Goal: Information Seeking & Learning: Learn about a topic

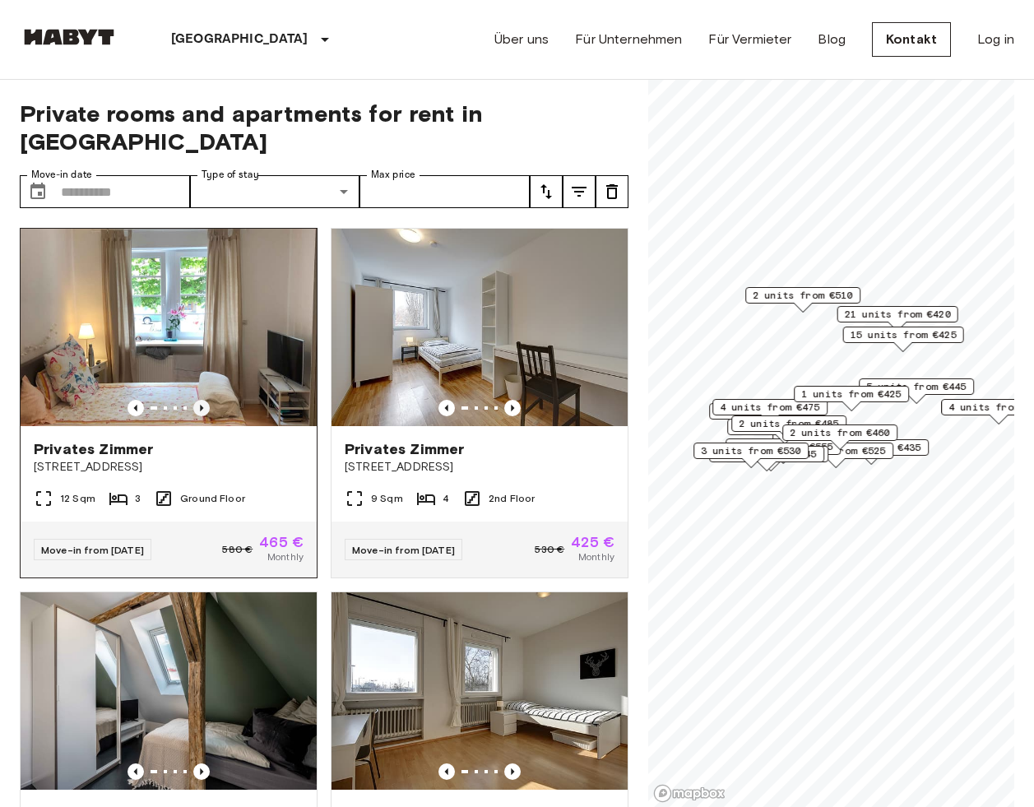
click at [198, 400] on icon "Previous image" at bounding box center [201, 408] width 16 height 16
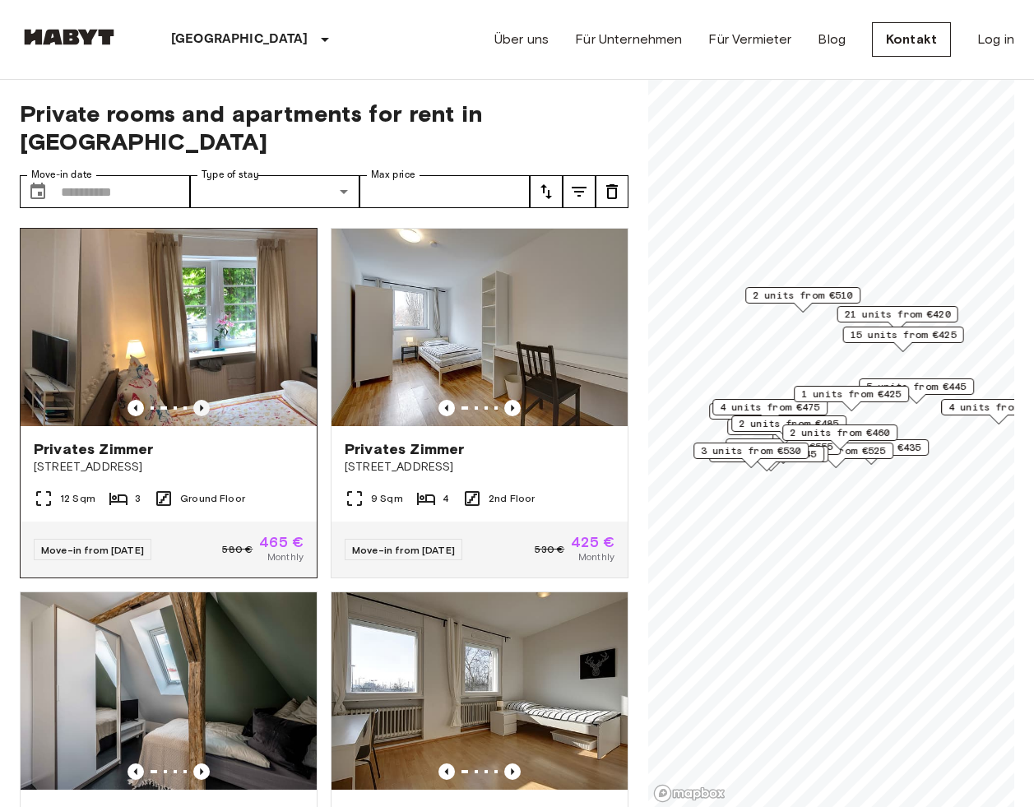
click at [198, 400] on icon "Previous image" at bounding box center [201, 408] width 16 height 16
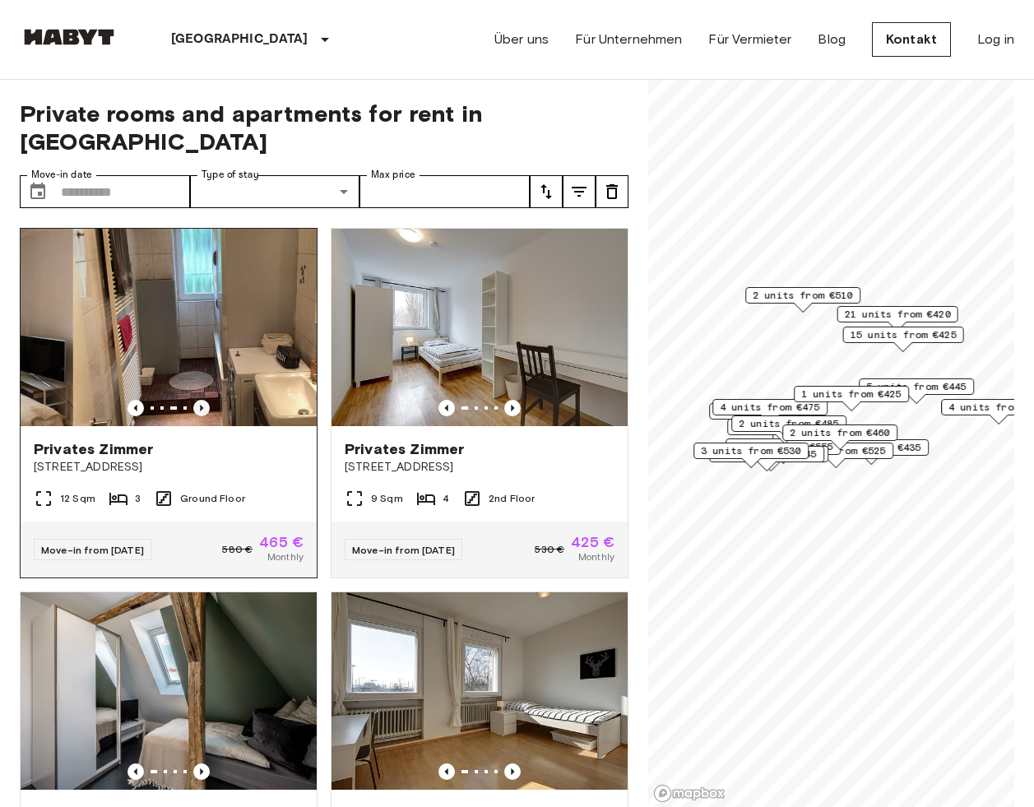
click at [198, 400] on icon "Previous image" at bounding box center [201, 408] width 16 height 16
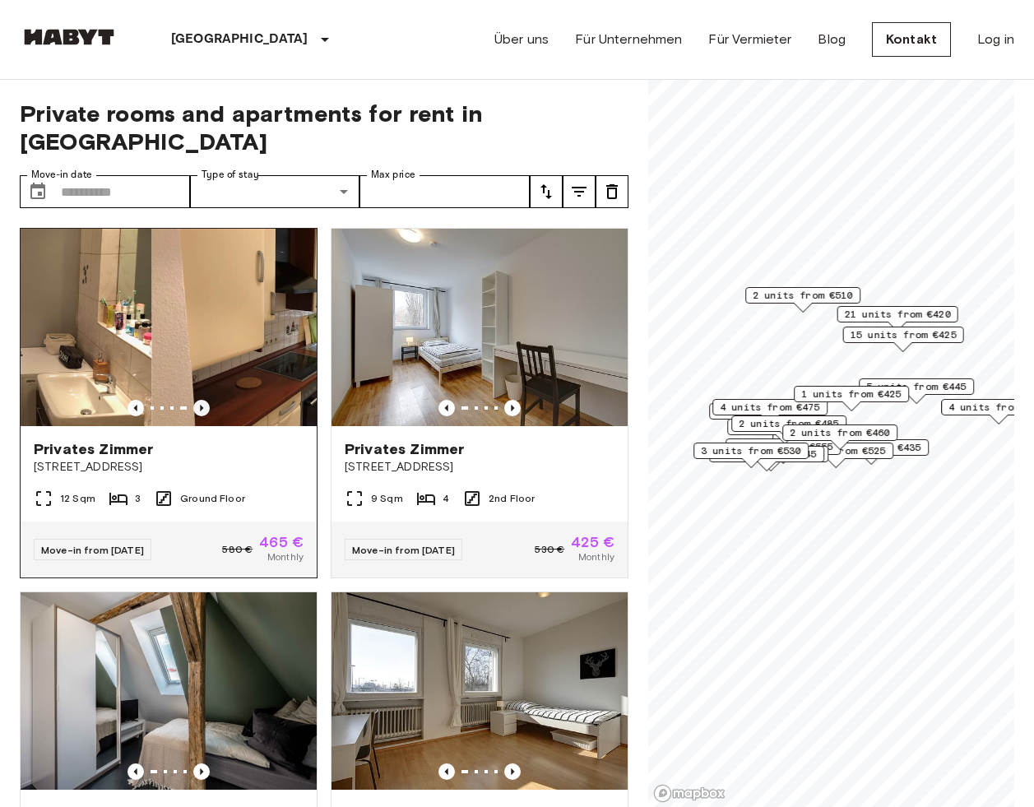
click at [198, 400] on icon "Previous image" at bounding box center [201, 408] width 16 height 16
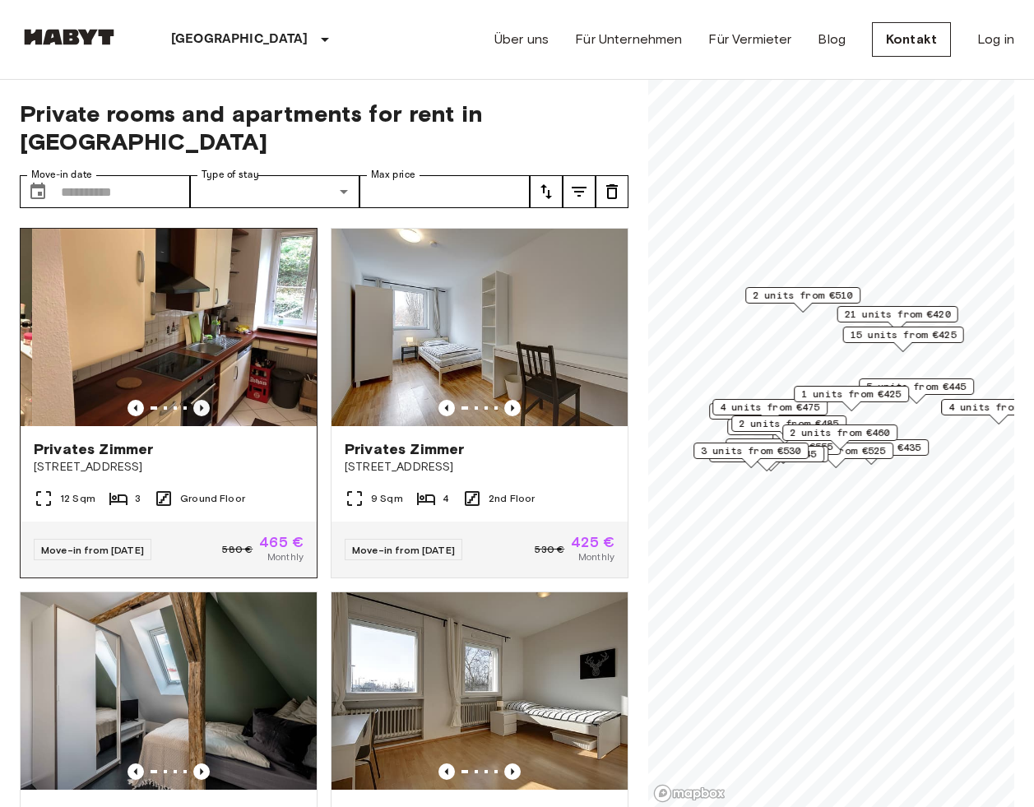
click at [198, 400] on icon "Previous image" at bounding box center [201, 408] width 16 height 16
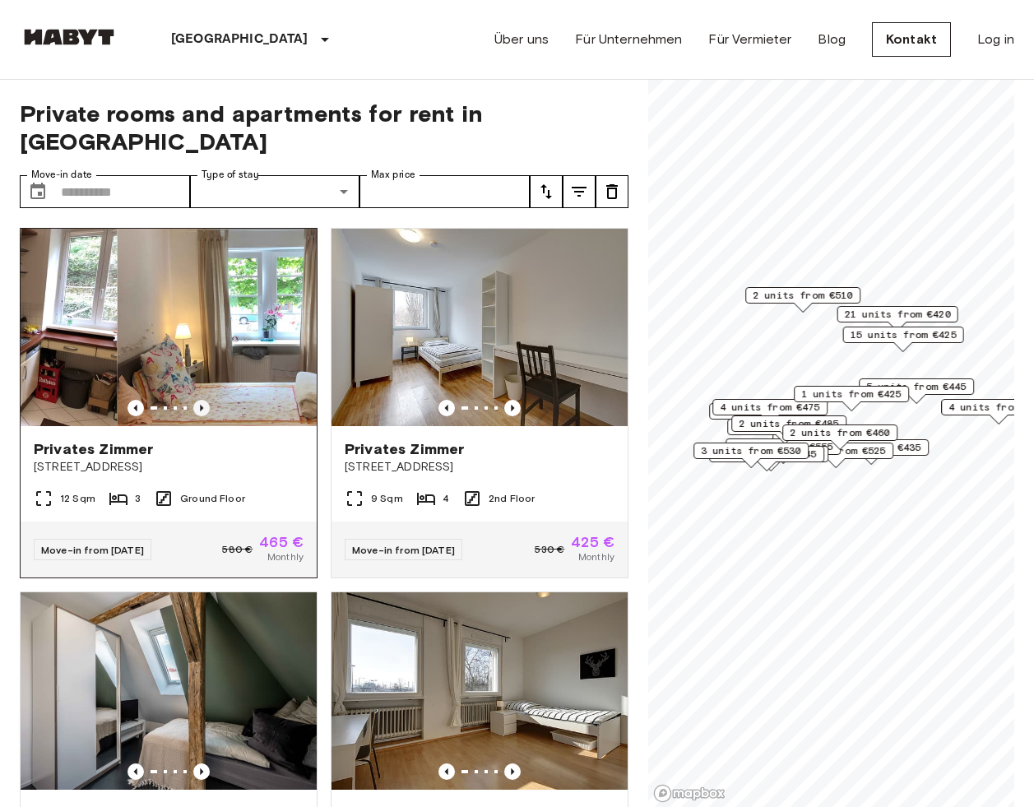
click at [198, 400] on icon "Previous image" at bounding box center [201, 408] width 16 height 16
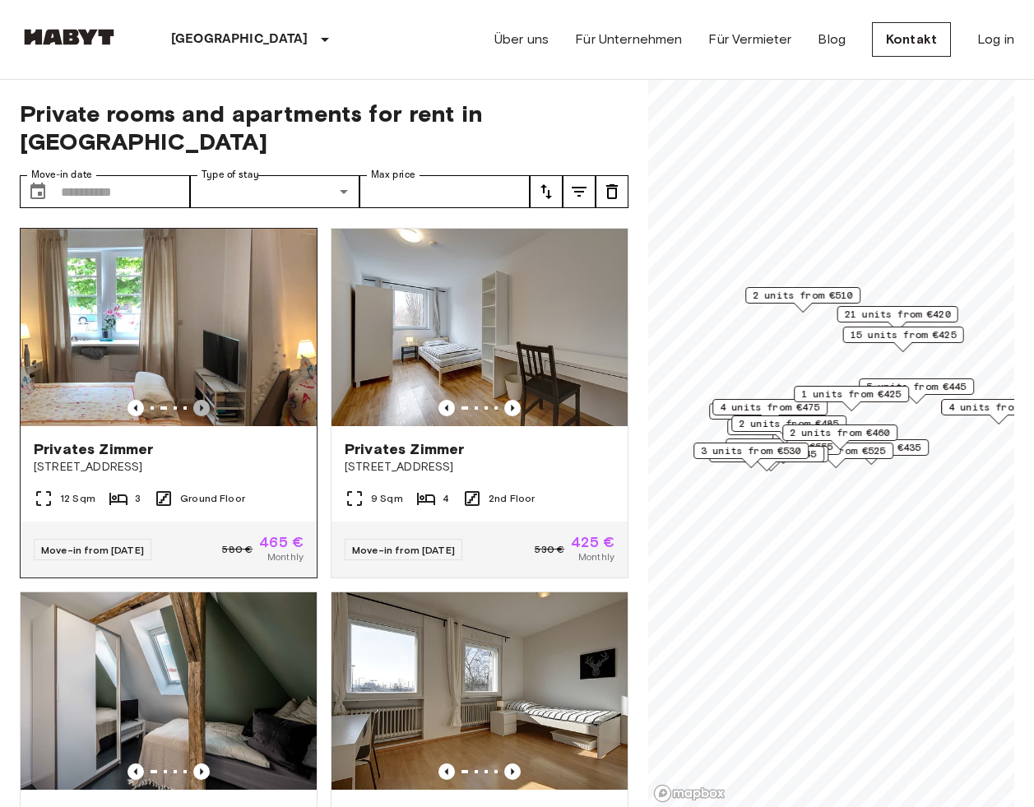
click at [198, 400] on icon "Previous image" at bounding box center [201, 408] width 16 height 16
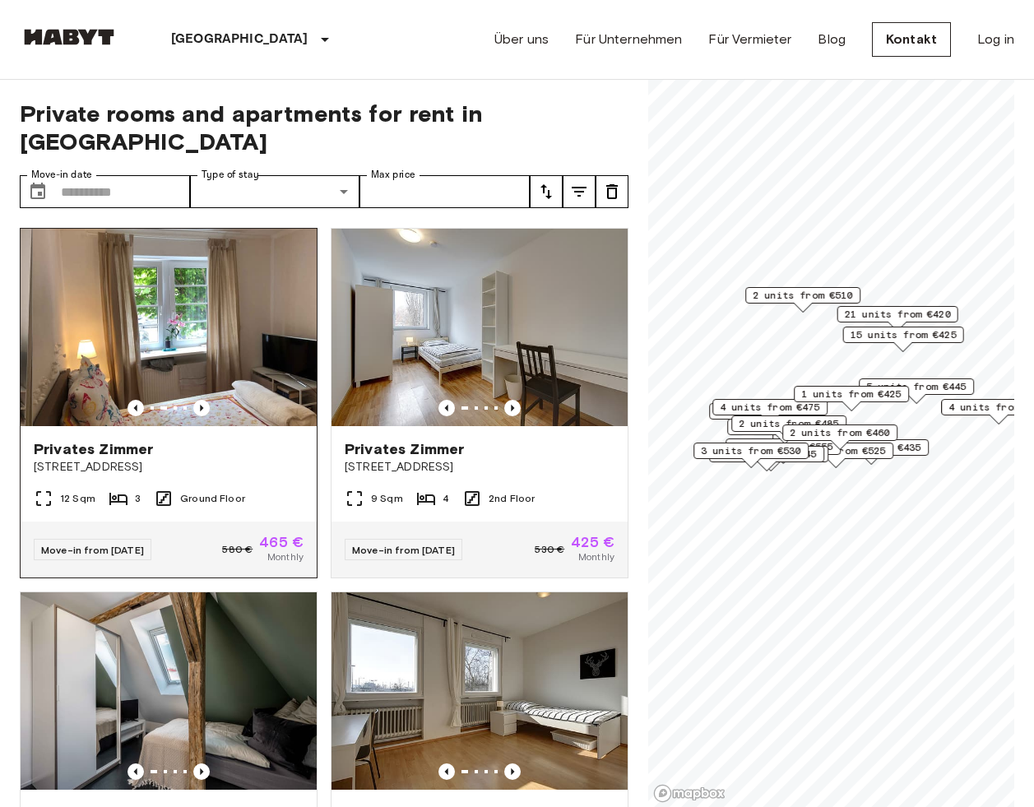
scroll to position [356, 0]
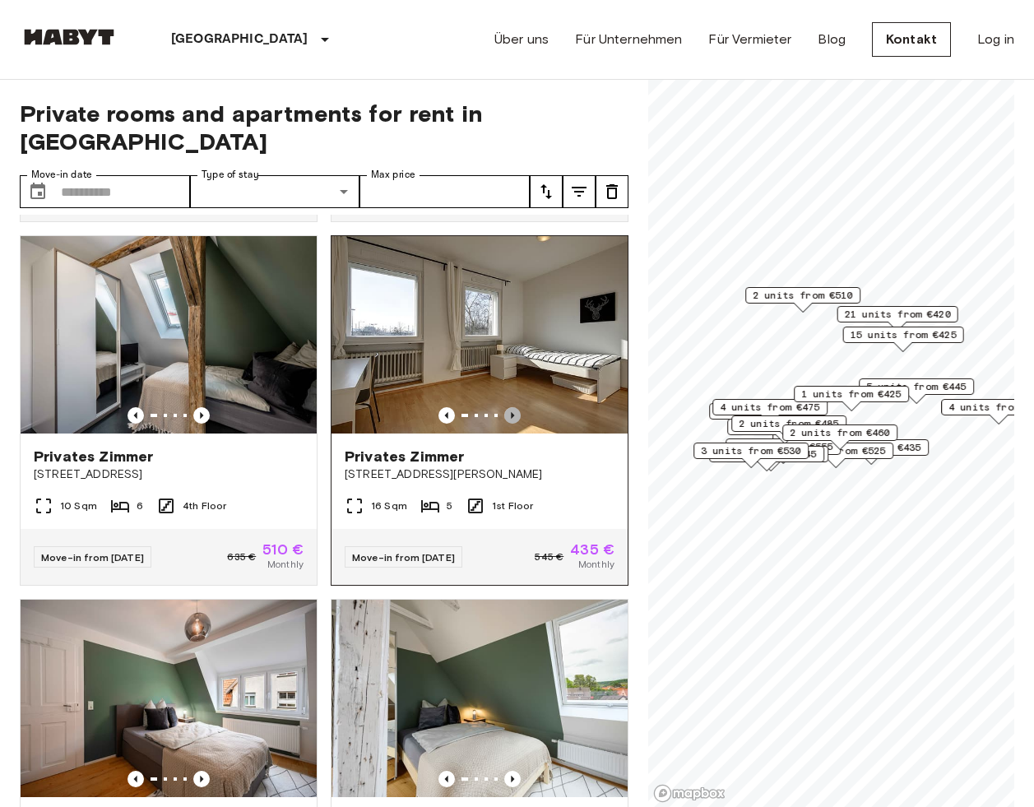
click at [504, 407] on icon "Previous image" at bounding box center [512, 415] width 16 height 16
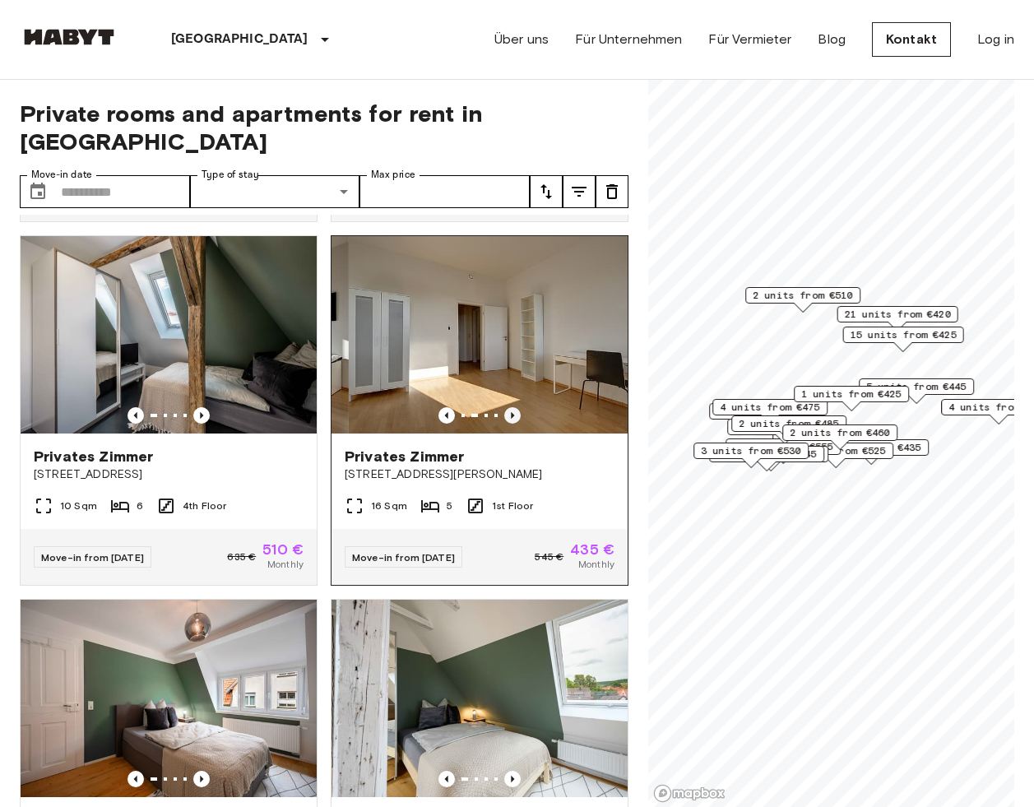
click at [504, 407] on icon "Previous image" at bounding box center [512, 415] width 16 height 16
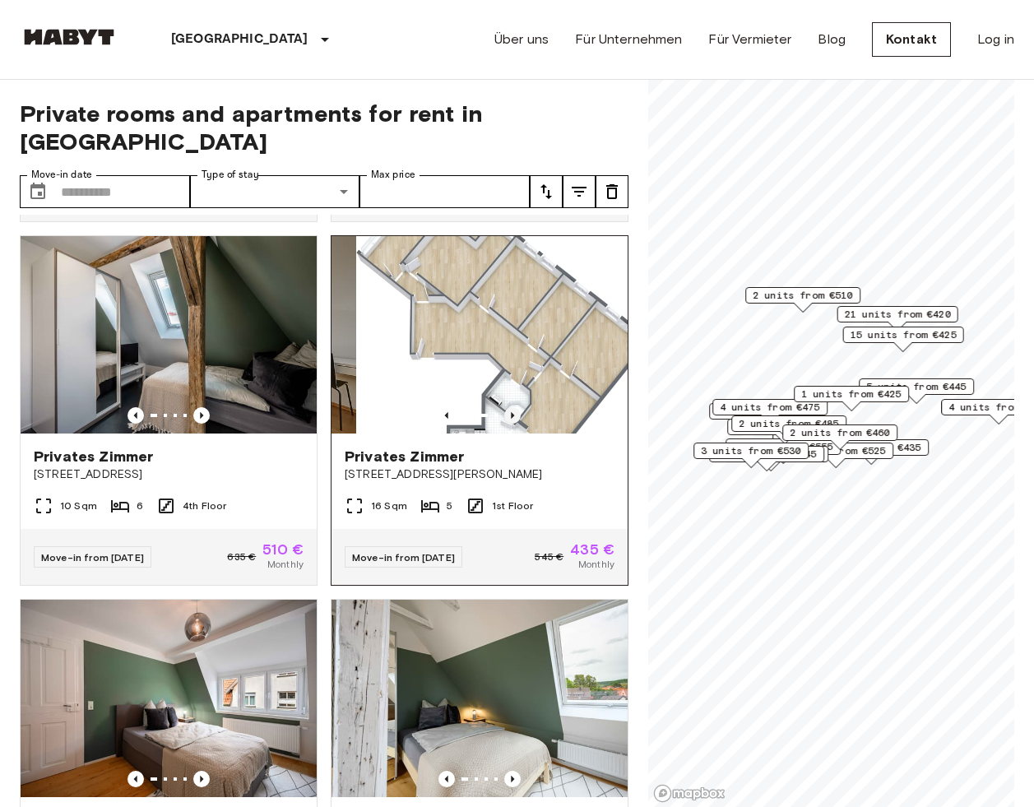
click at [504, 407] on icon "Previous image" at bounding box center [512, 415] width 16 height 16
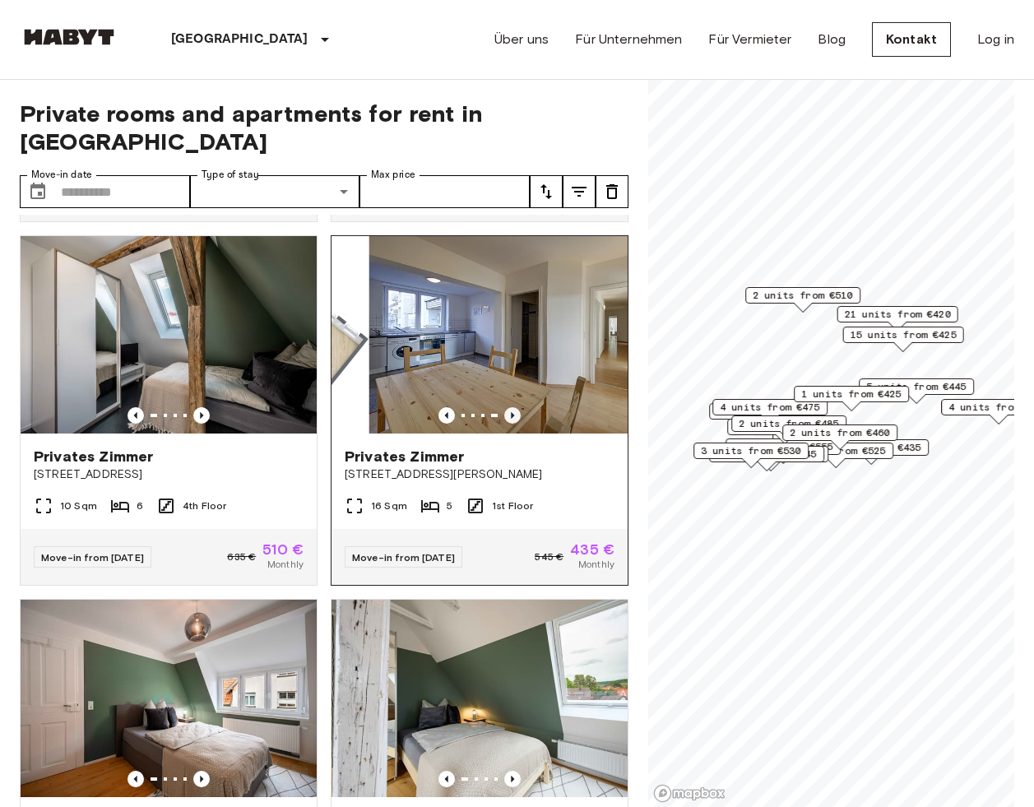
click at [504, 407] on icon "Previous image" at bounding box center [512, 415] width 16 height 16
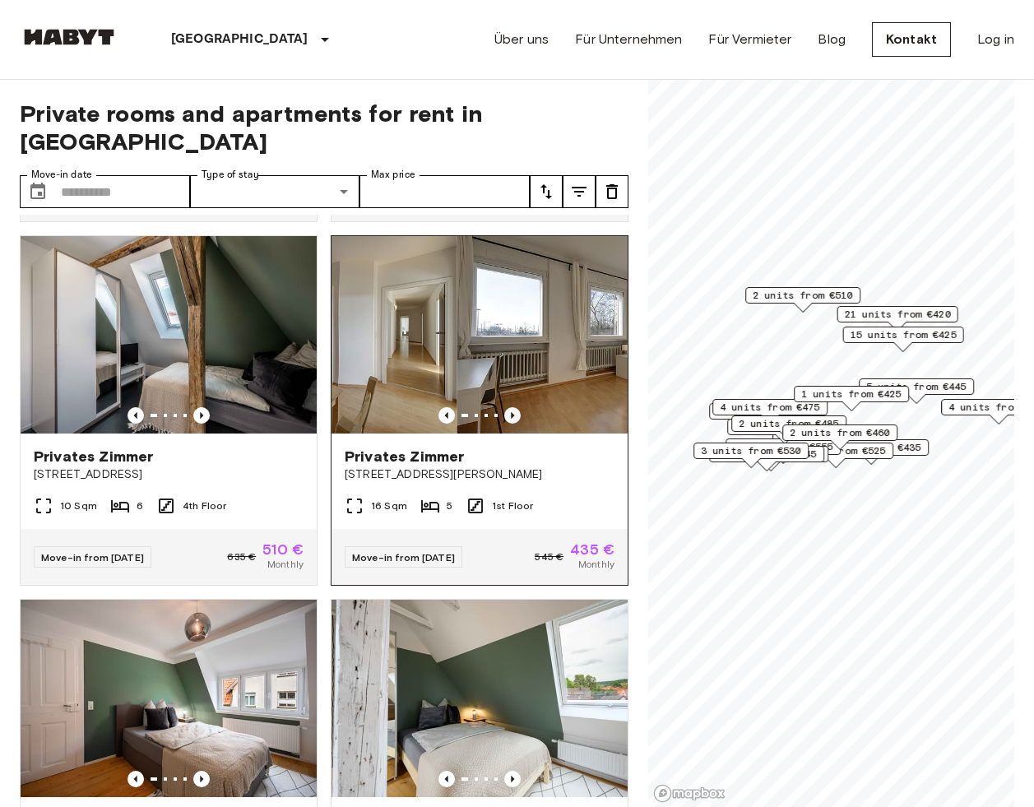
click at [504, 407] on icon "Previous image" at bounding box center [512, 415] width 16 height 16
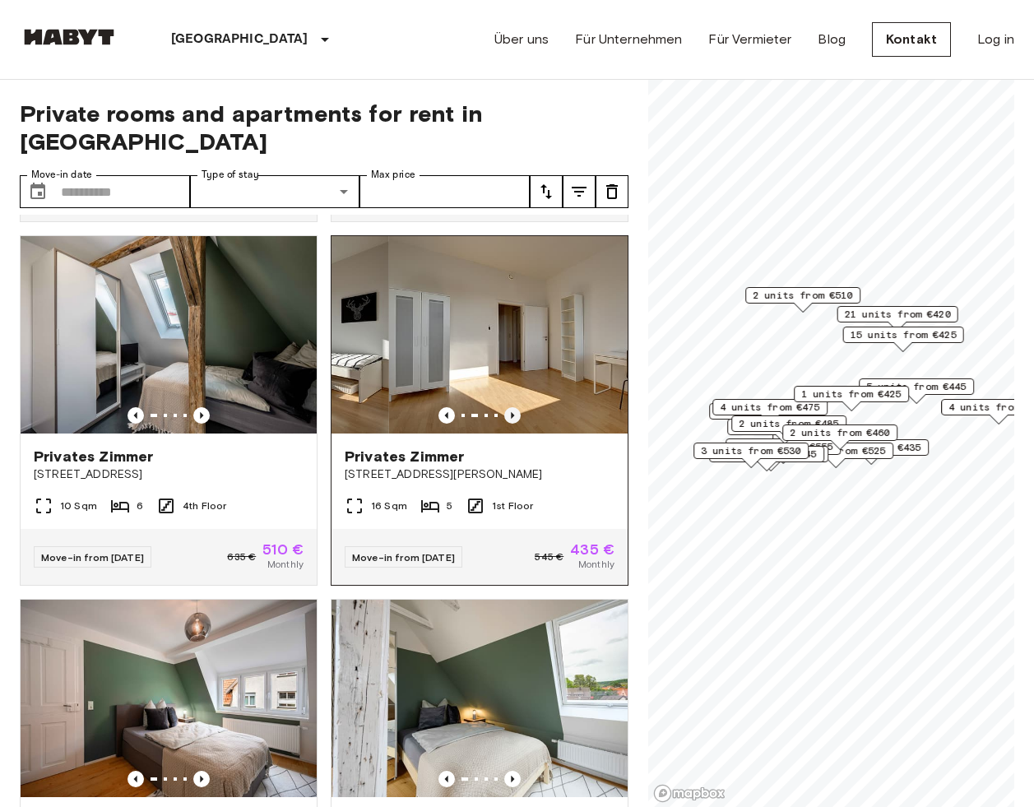
click at [504, 407] on icon "Previous image" at bounding box center [512, 415] width 16 height 16
